Goal: Information Seeking & Learning: Learn about a topic

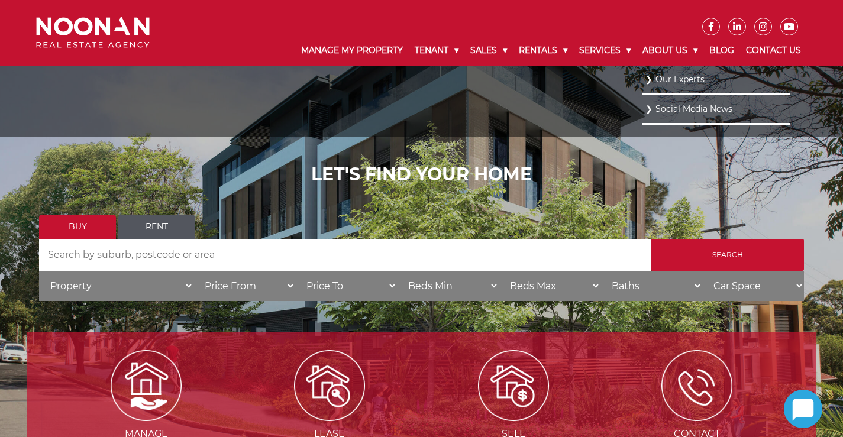
click at [686, 78] on link "Our Experts" at bounding box center [717, 80] width 142 height 16
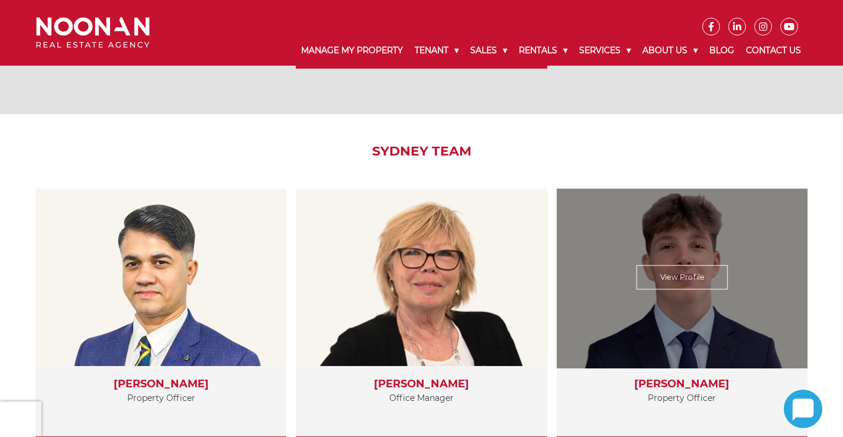
scroll to position [1952, 0]
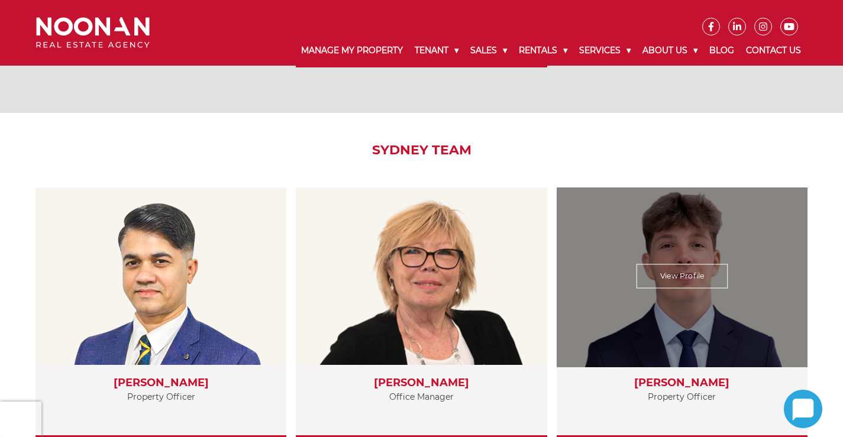
click at [674, 275] on link "View Profile" at bounding box center [683, 276] width 92 height 24
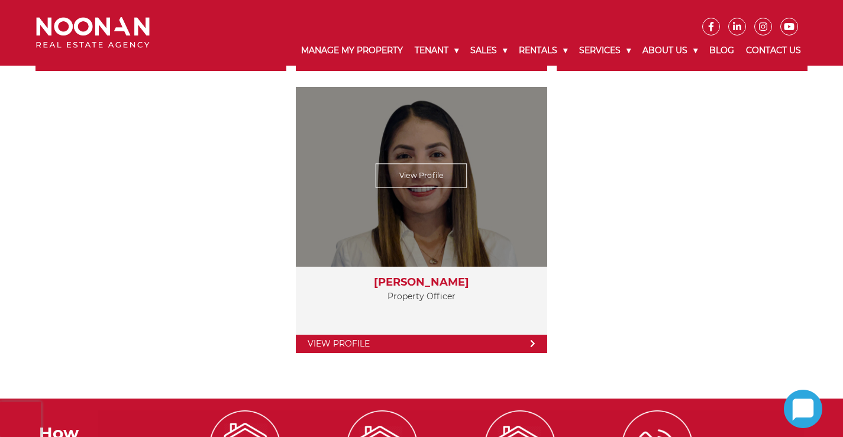
scroll to position [2307, 0]
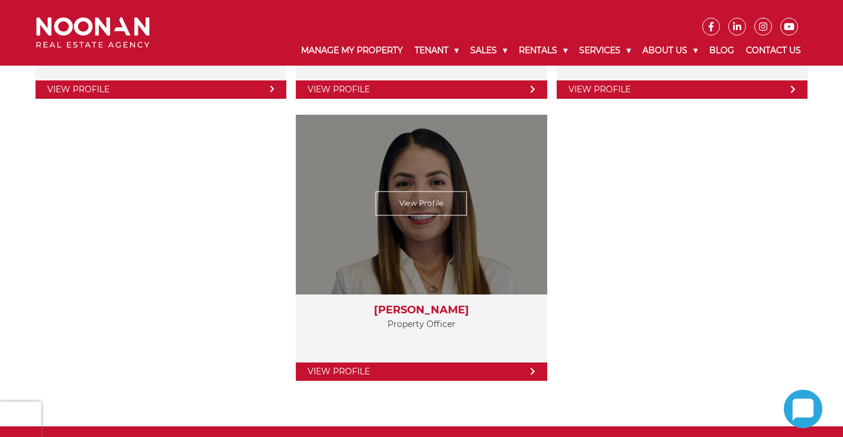
click at [450, 246] on div "View Profile" at bounding box center [421, 203] width 259 height 183
click at [427, 203] on link "View Profile" at bounding box center [422, 203] width 92 height 24
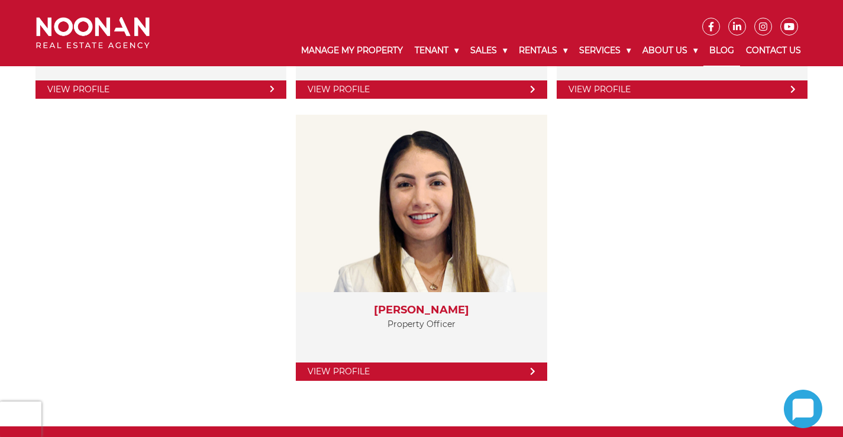
click at [724, 49] on link "Blog" at bounding box center [721, 50] width 37 height 31
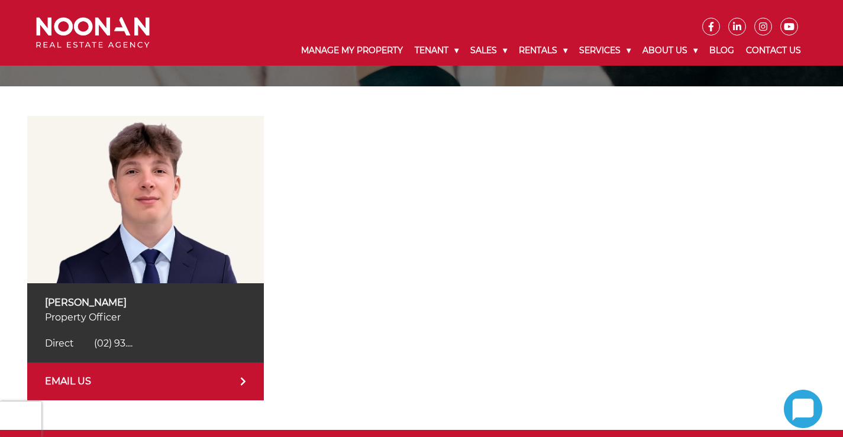
scroll to position [177, 0]
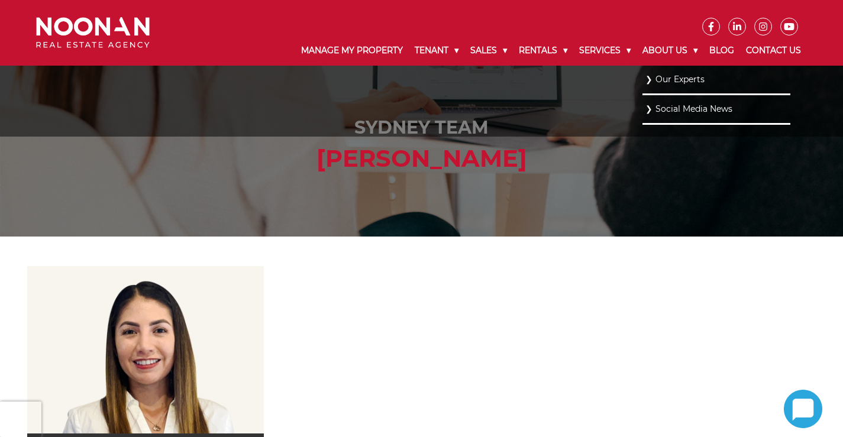
click at [705, 104] on link "Social Media News" at bounding box center [717, 109] width 142 height 16
click at [704, 111] on link "Social Media News" at bounding box center [717, 109] width 142 height 16
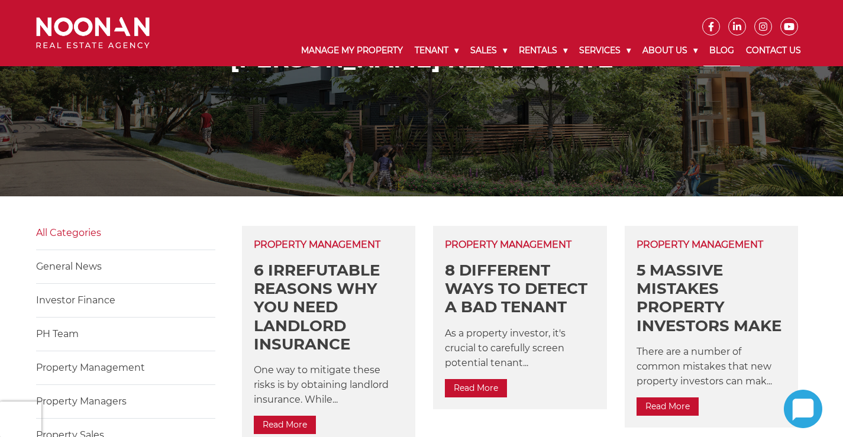
scroll to position [177, 0]
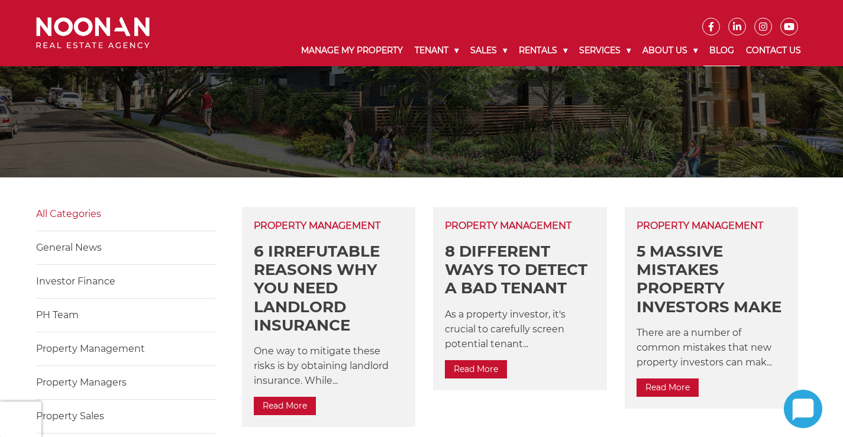
click at [483, 372] on link "Read More" at bounding box center [476, 369] width 62 height 18
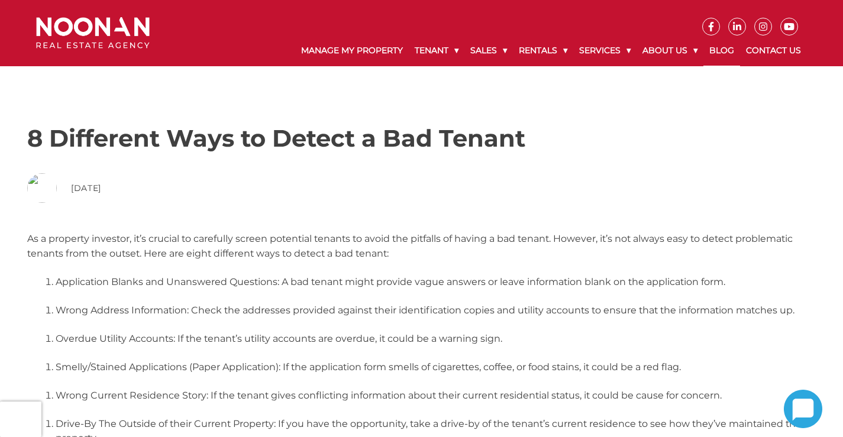
click at [723, 49] on link "Blog" at bounding box center [721, 50] width 37 height 31
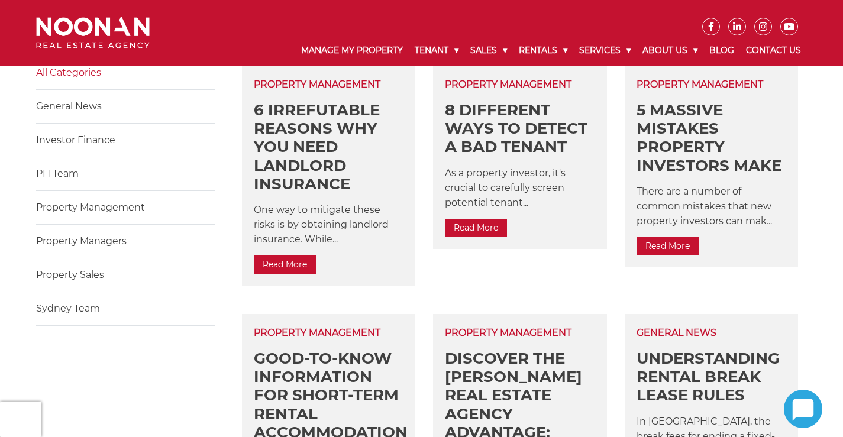
scroll to position [296, 0]
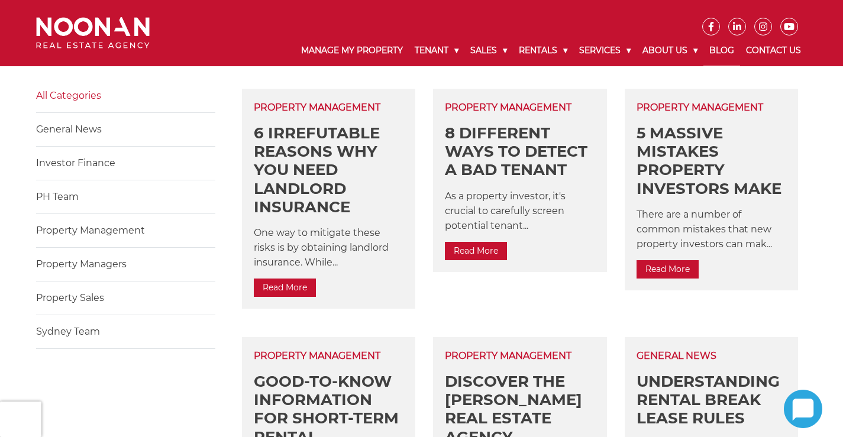
click at [44, 196] on link "PH Team" at bounding box center [57, 196] width 43 height 11
click at [62, 197] on link "PH Team" at bounding box center [57, 196] width 43 height 11
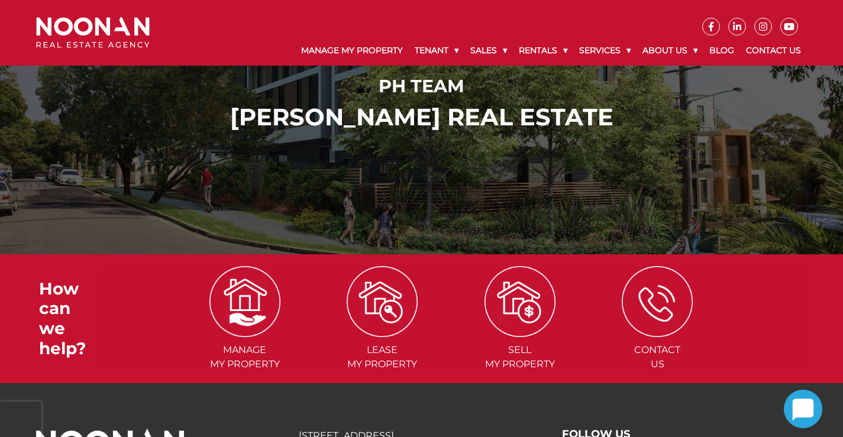
scroll to position [47, 0]
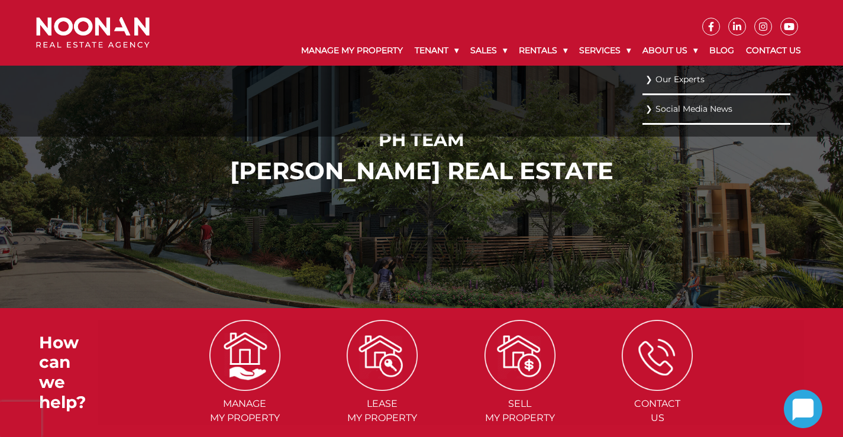
click at [688, 78] on link "Our Experts" at bounding box center [717, 80] width 142 height 16
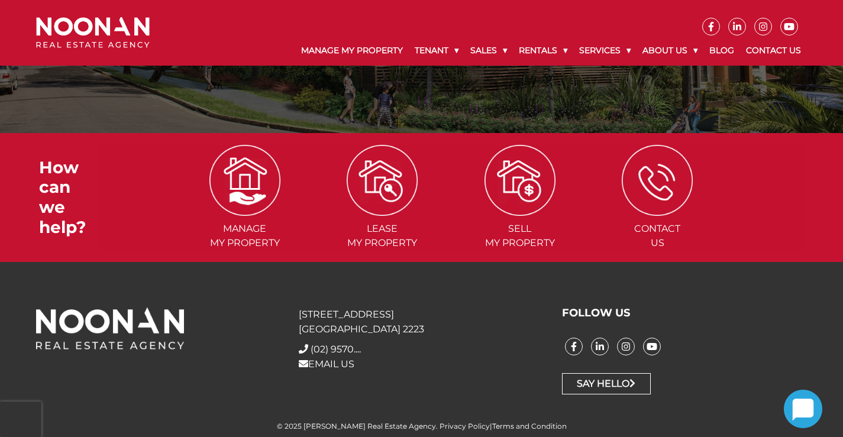
scroll to position [224, 0]
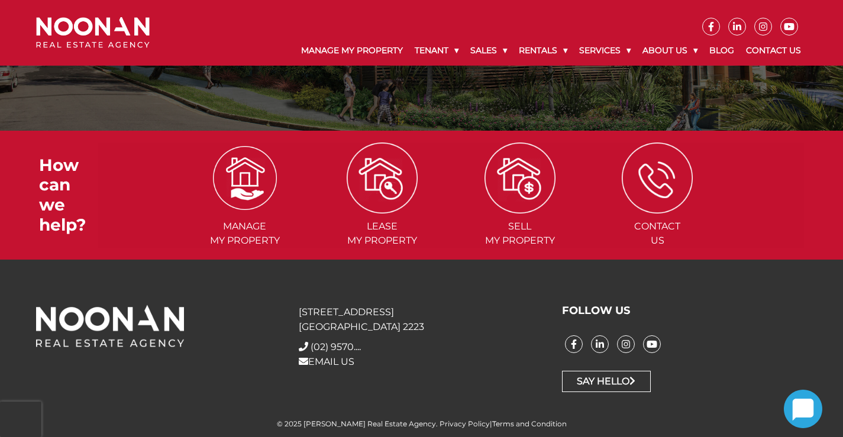
click at [243, 183] on img at bounding box center [245, 178] width 64 height 64
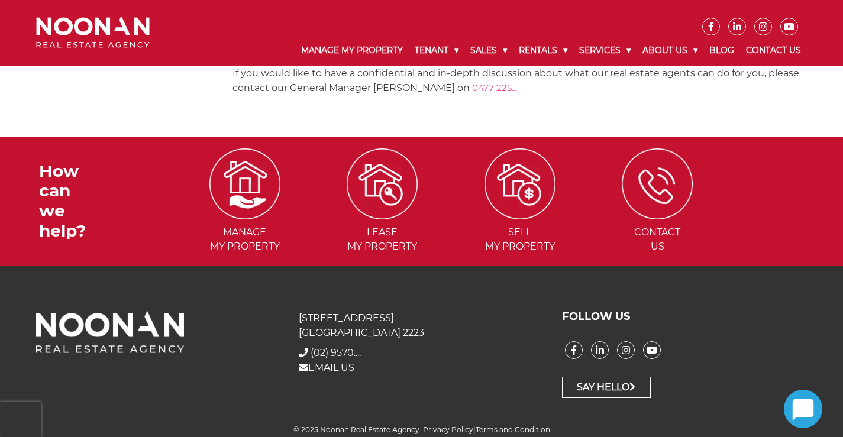
scroll to position [1729, 0]
